Goal: Information Seeking & Learning: Compare options

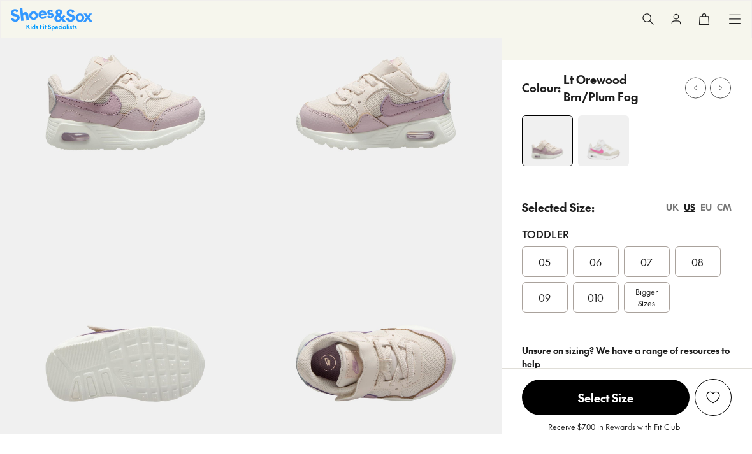
select select "*"
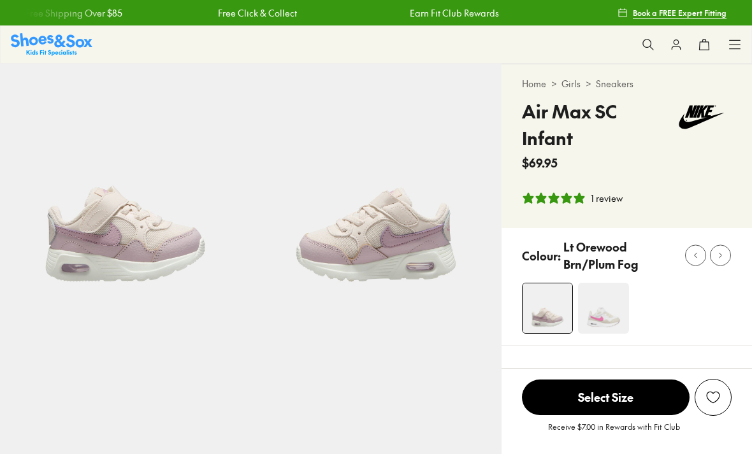
select select "*"
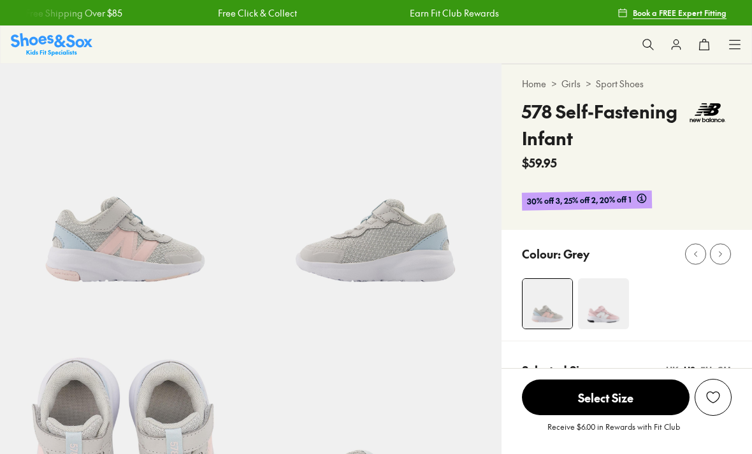
select select "*"
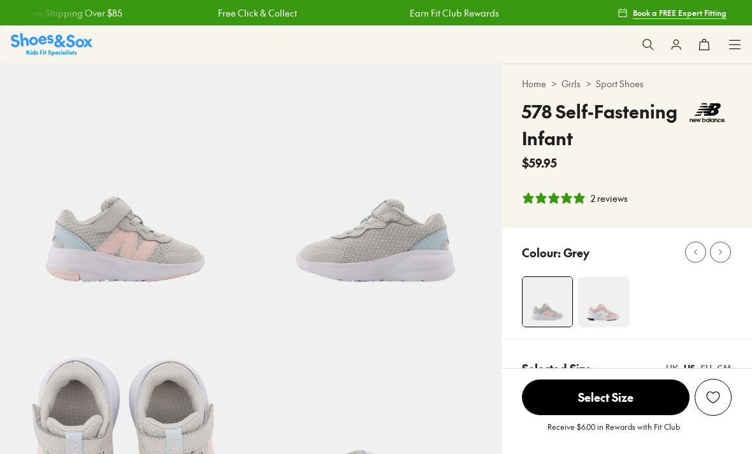
select select "*"
